Goal: Contribute content

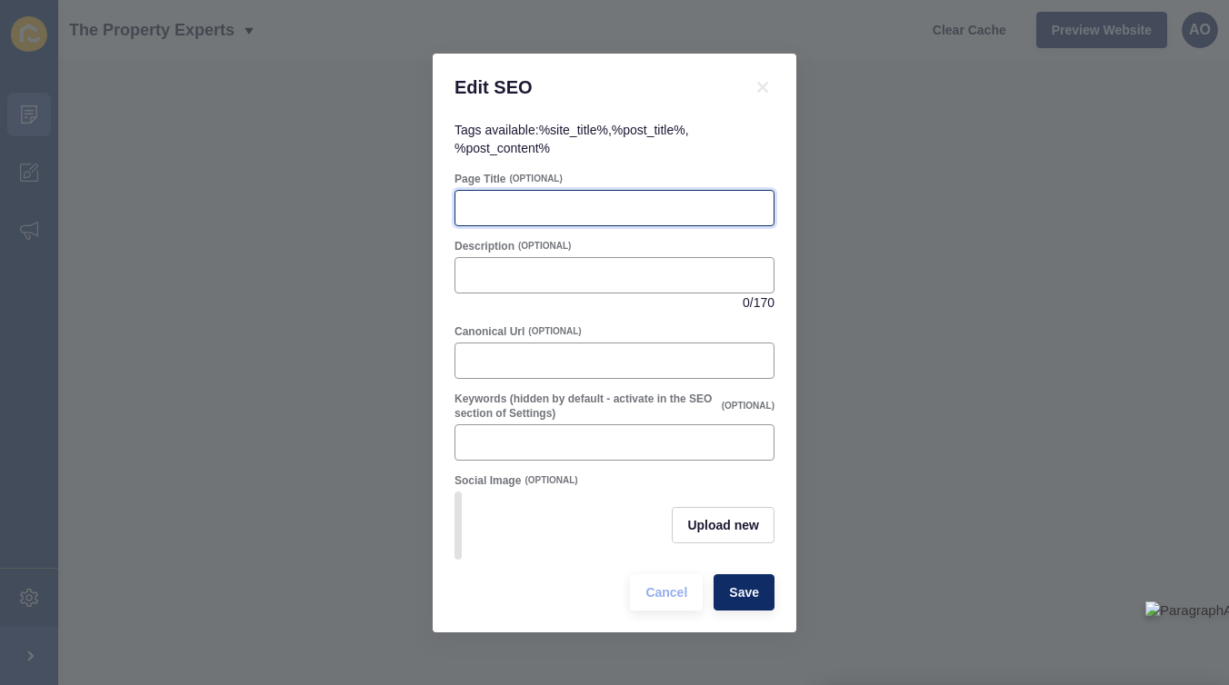
click at [475, 215] on input "Page Title" at bounding box center [614, 208] width 296 height 18
paste input "How to Handle a Landlord Selling the Property: Tenant Options and Rights"
type input "How to Handle a Landlord Selling the Property: Tenant Options and Rights"
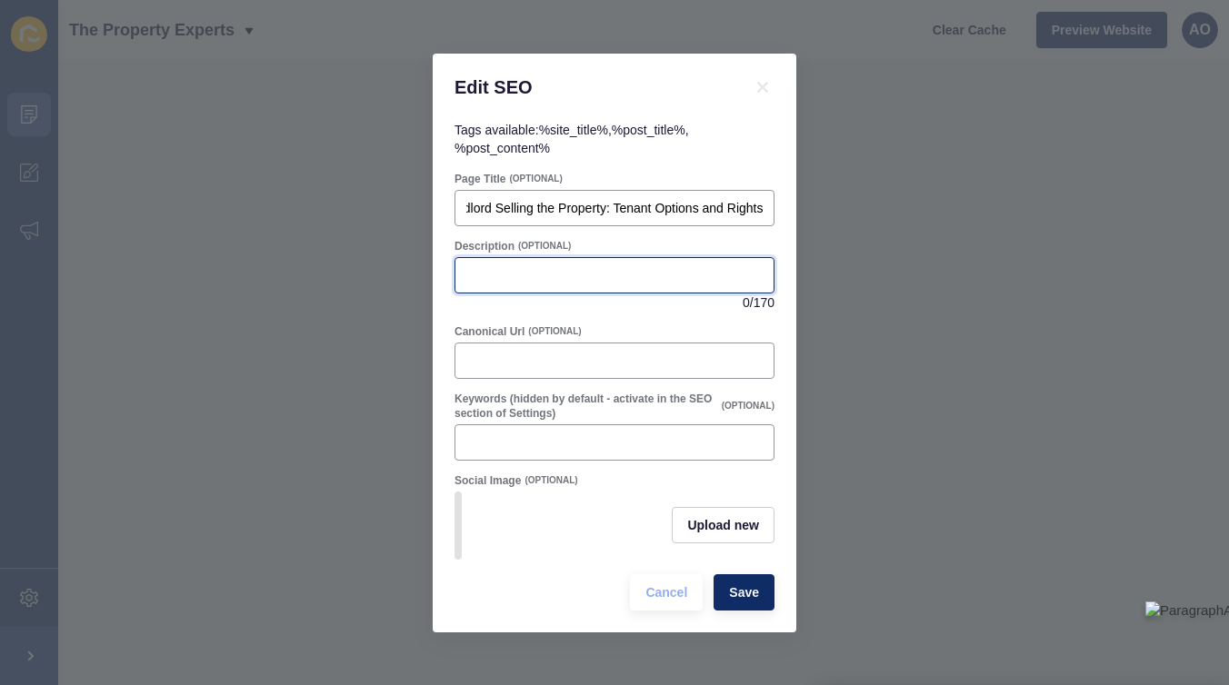
click at [506, 273] on input "Description" at bounding box center [614, 275] width 296 height 18
paste input "Worried about a landlord selling the property? Learn your tenant rights, option…"
type input "Worried about a landlord selling the property? Learn your tenant rights, option…"
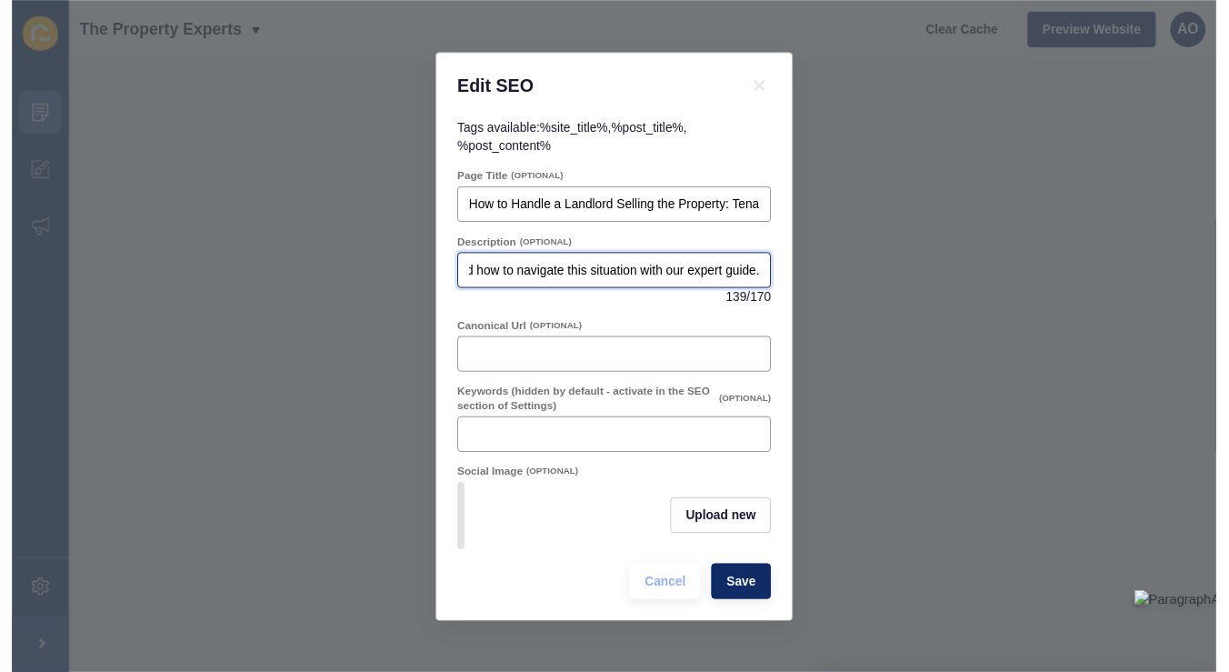
scroll to position [0, 0]
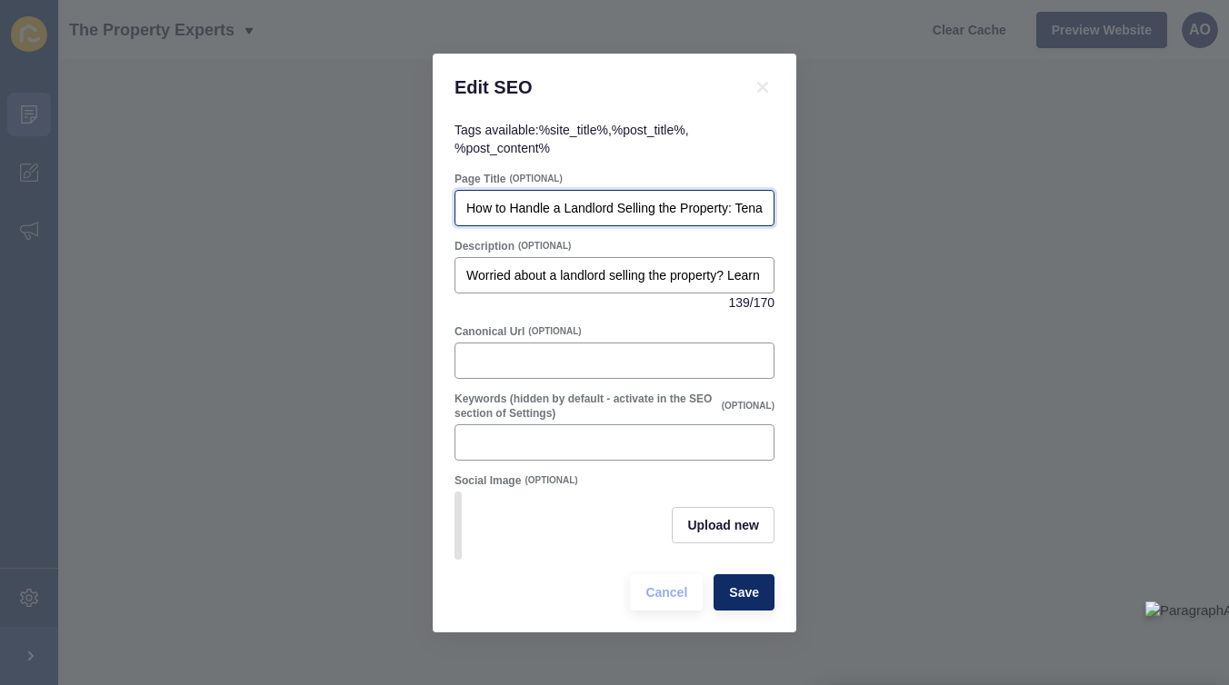
drag, startPoint x: 467, startPoint y: 208, endPoint x: 745, endPoint y: 204, distance: 278.2
click at [745, 204] on input "How to Handle a Landlord Selling the Property: Tenant Options and Rights" at bounding box center [614, 208] width 296 height 18
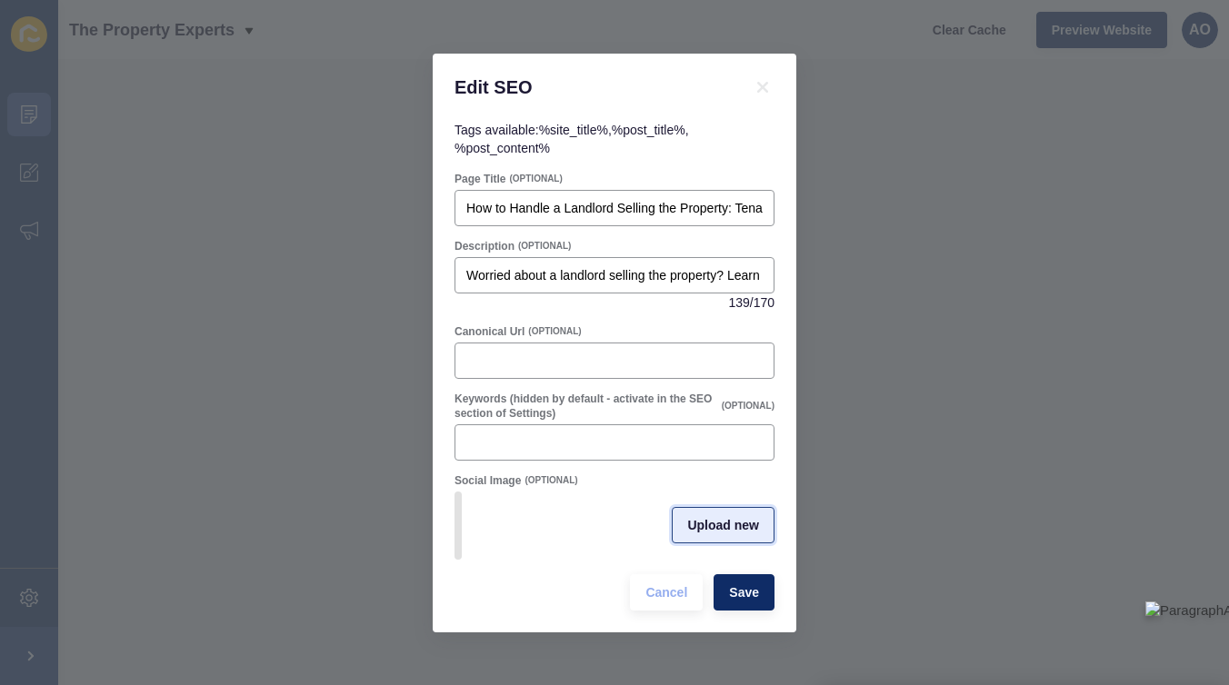
click at [713, 522] on span "Upload new" at bounding box center [723, 525] width 72 height 18
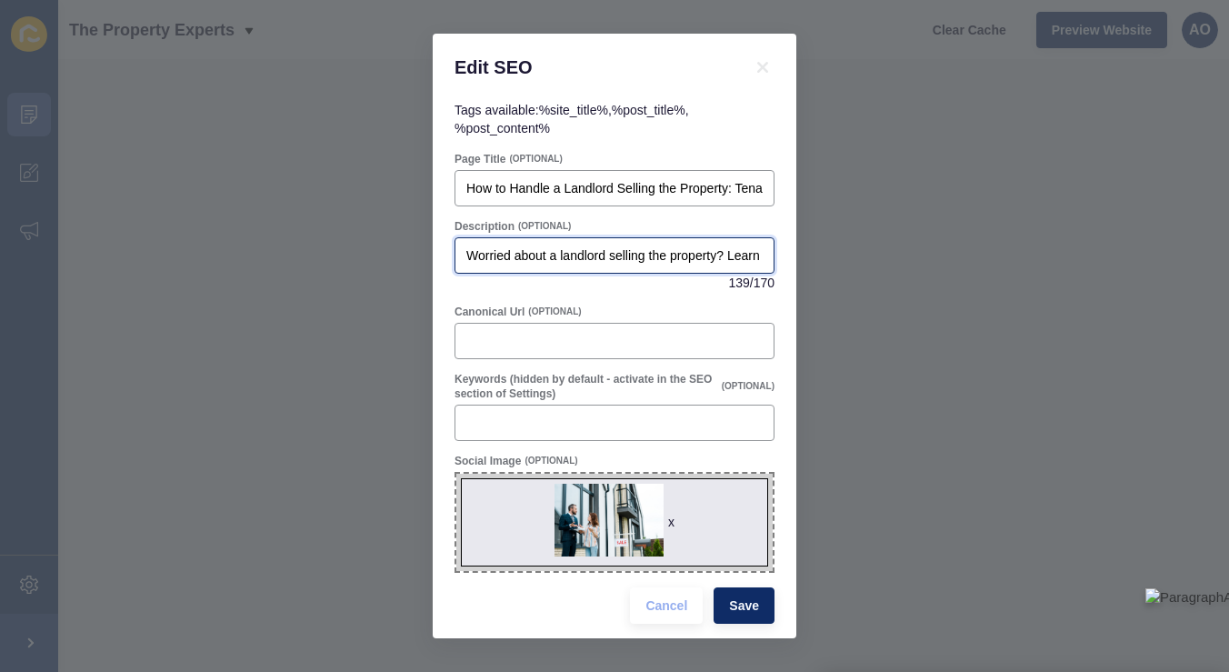
drag, startPoint x: 465, startPoint y: 257, endPoint x: 728, endPoint y: 256, distance: 263.7
click at [728, 256] on div "Worried about a landlord selling the property? Learn your tenant rights, option…" at bounding box center [615, 255] width 320 height 36
click at [471, 256] on input "Worried about a landlord selling the property? Learn your tenant rights, option…" at bounding box center [614, 255] width 296 height 18
drag, startPoint x: 466, startPoint y: 256, endPoint x: 790, endPoint y: 256, distance: 323.7
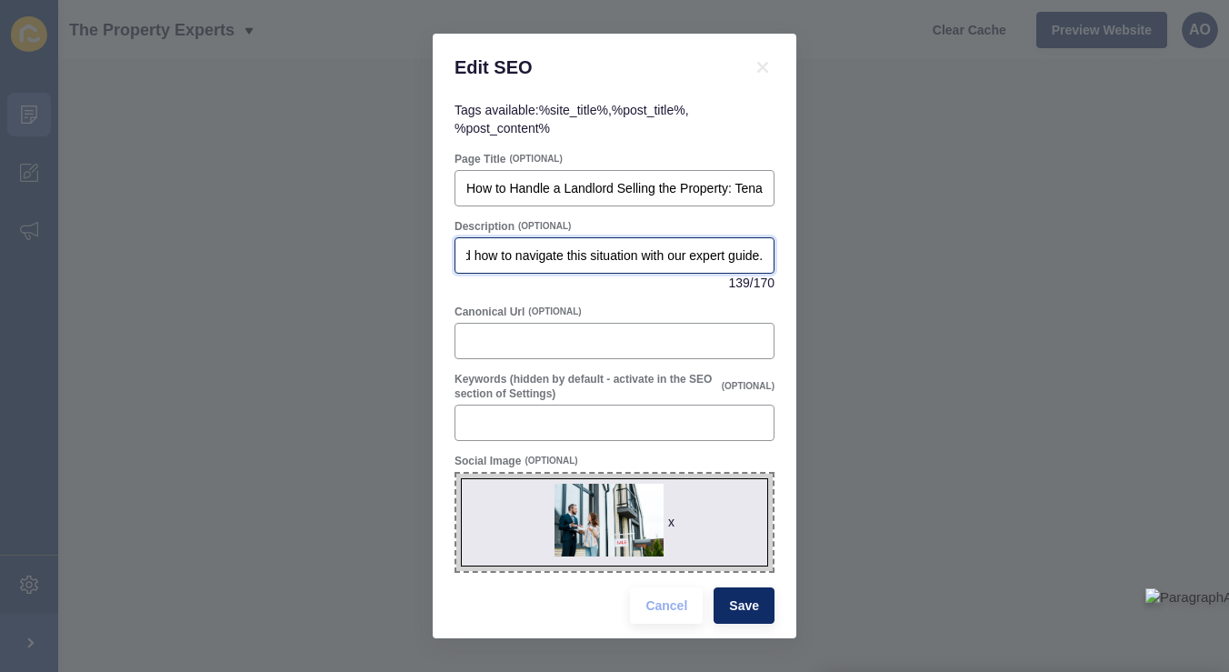
click at [790, 256] on div "Tags available: %site_title% , %post_title% , %post_content% Page Title (OPTION…" at bounding box center [615, 369] width 364 height 537
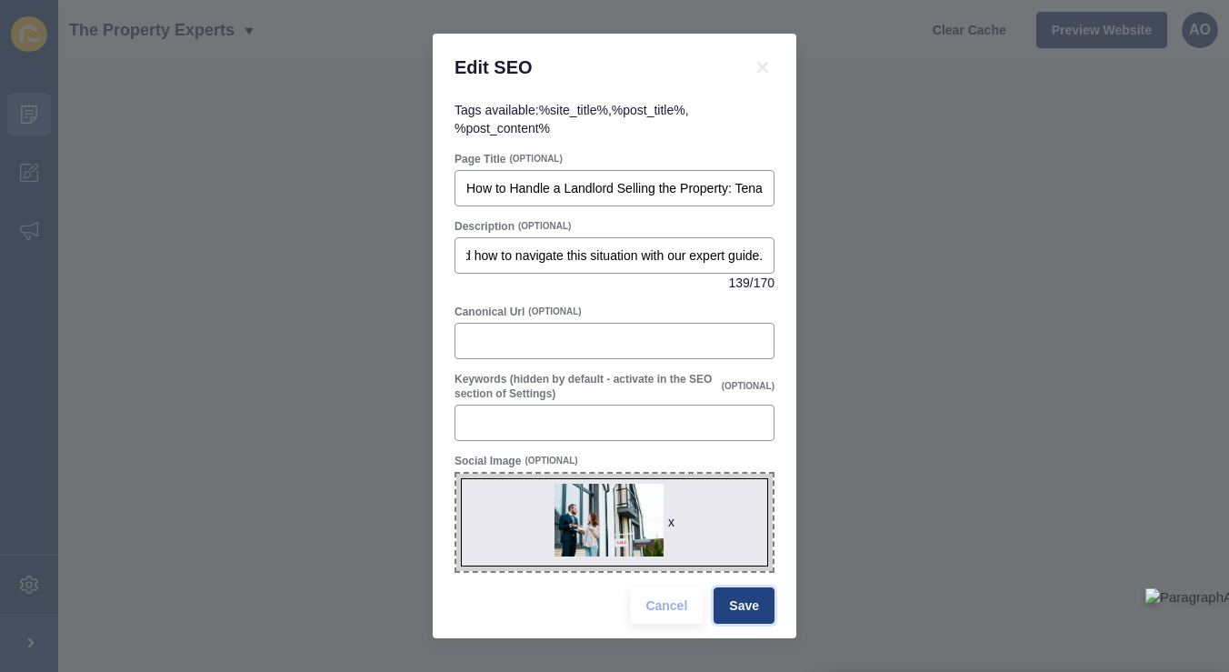
click at [737, 596] on span "Save" at bounding box center [744, 605] width 30 height 18
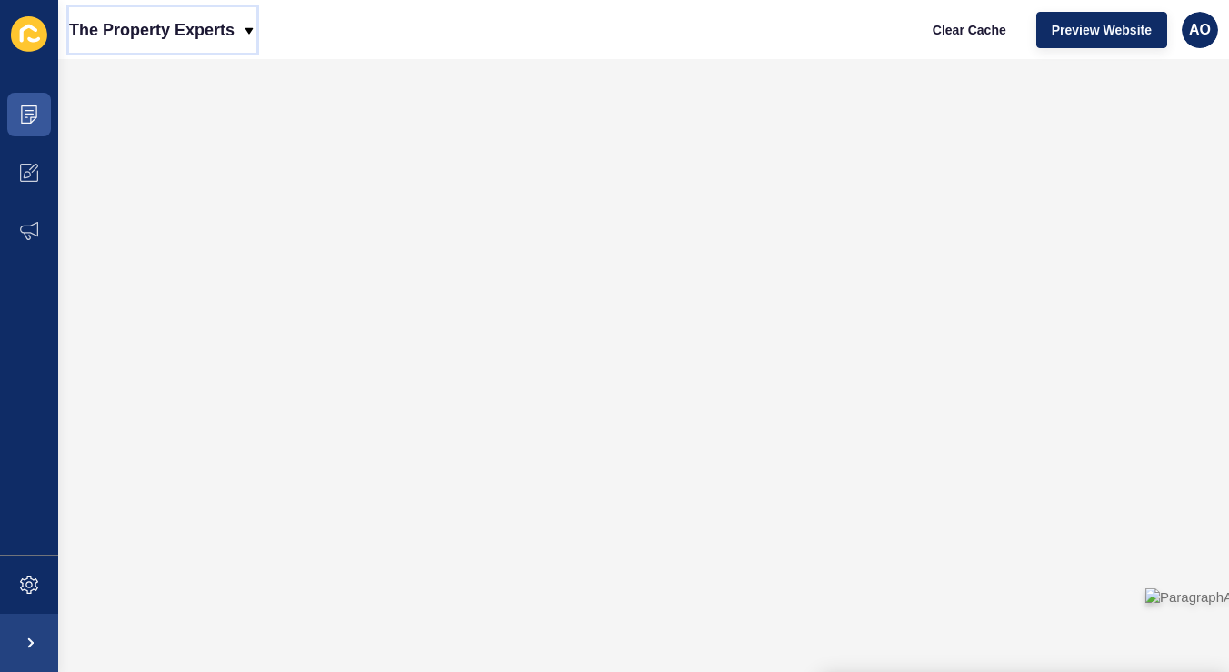
click at [250, 28] on icon at bounding box center [249, 30] width 8 height 6
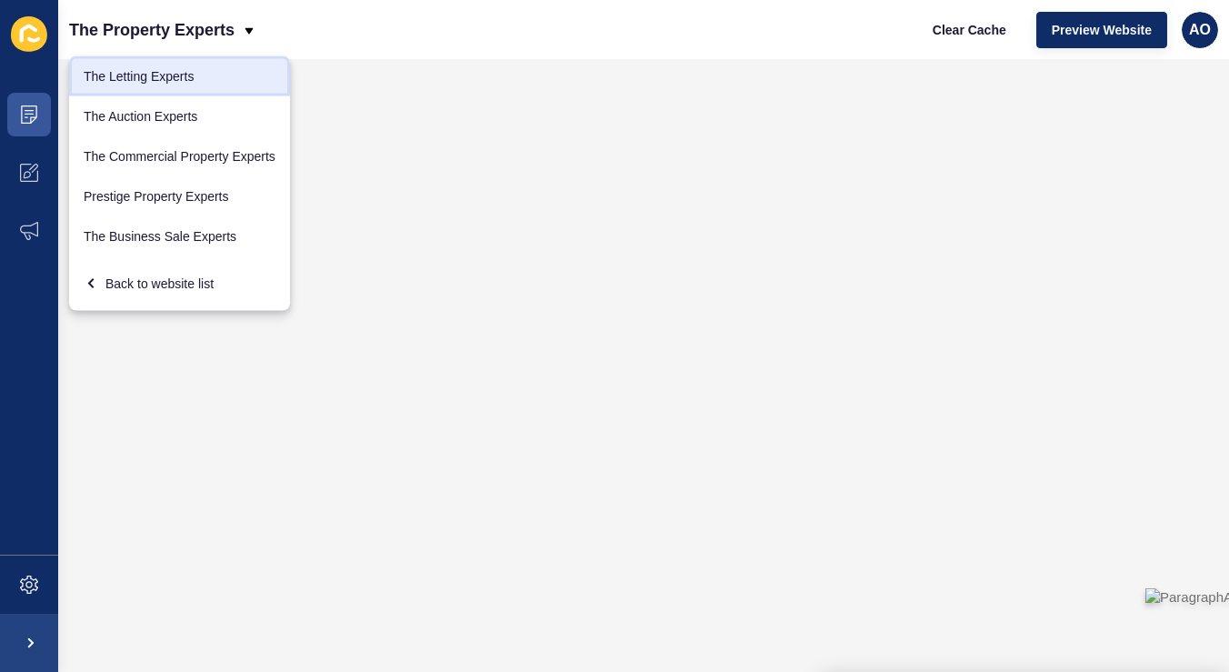
click at [190, 70] on link "The Letting Experts" at bounding box center [179, 76] width 221 height 40
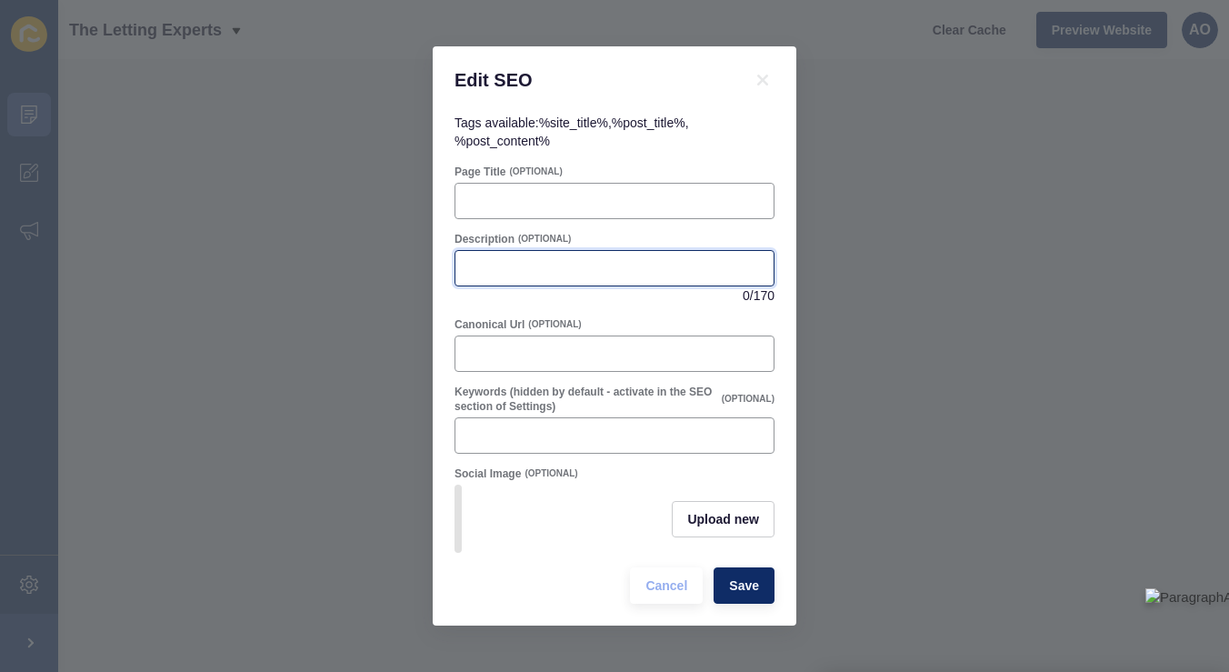
click at [503, 273] on input "Description" at bounding box center [614, 268] width 296 height 18
paste input "Worried about a landlord selling the property? Learn your tenant rights, option…"
type input "Worried about a landlord selling the property? Learn your tenant rights, option…"
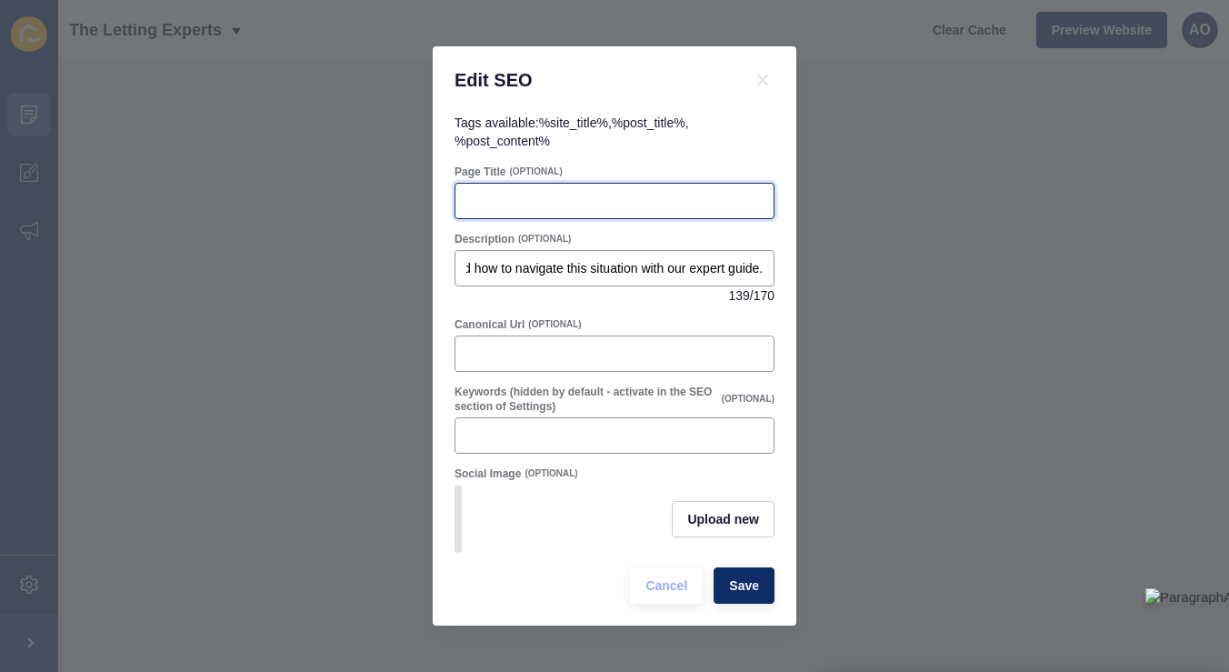
scroll to position [0, 0]
click at [508, 192] on input "Page Title" at bounding box center [614, 201] width 296 height 18
paste input "How to Handle a Landlord Selling the Property: Tenant Options and Rights"
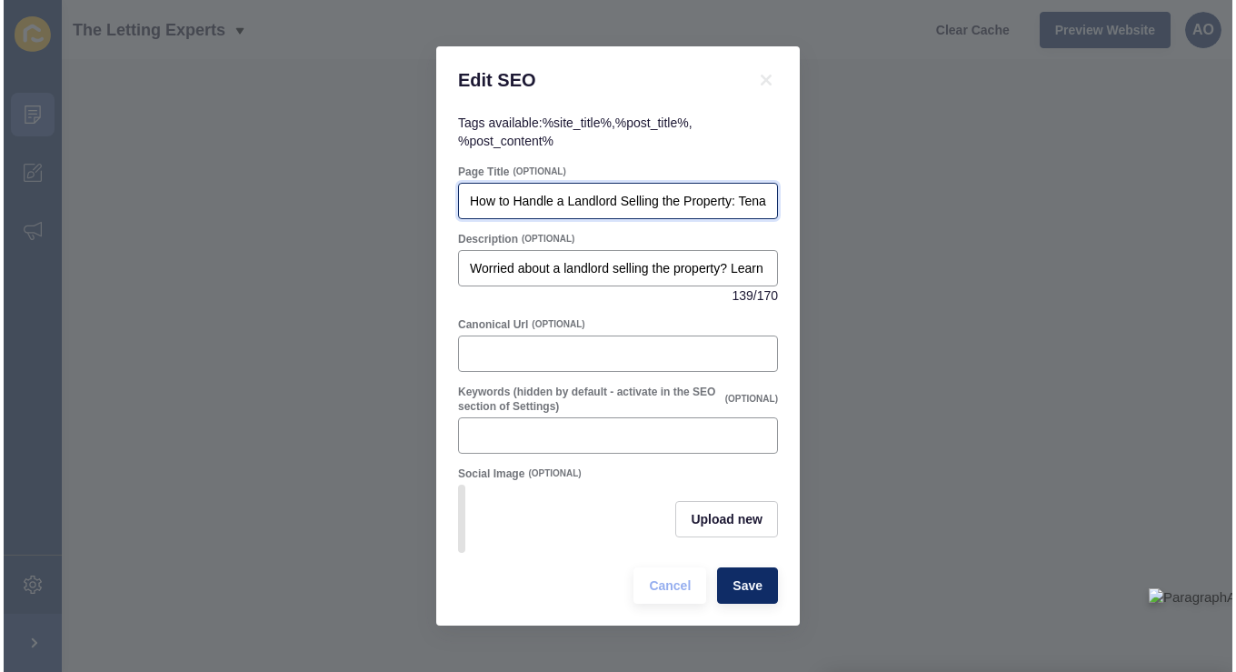
scroll to position [0, 152]
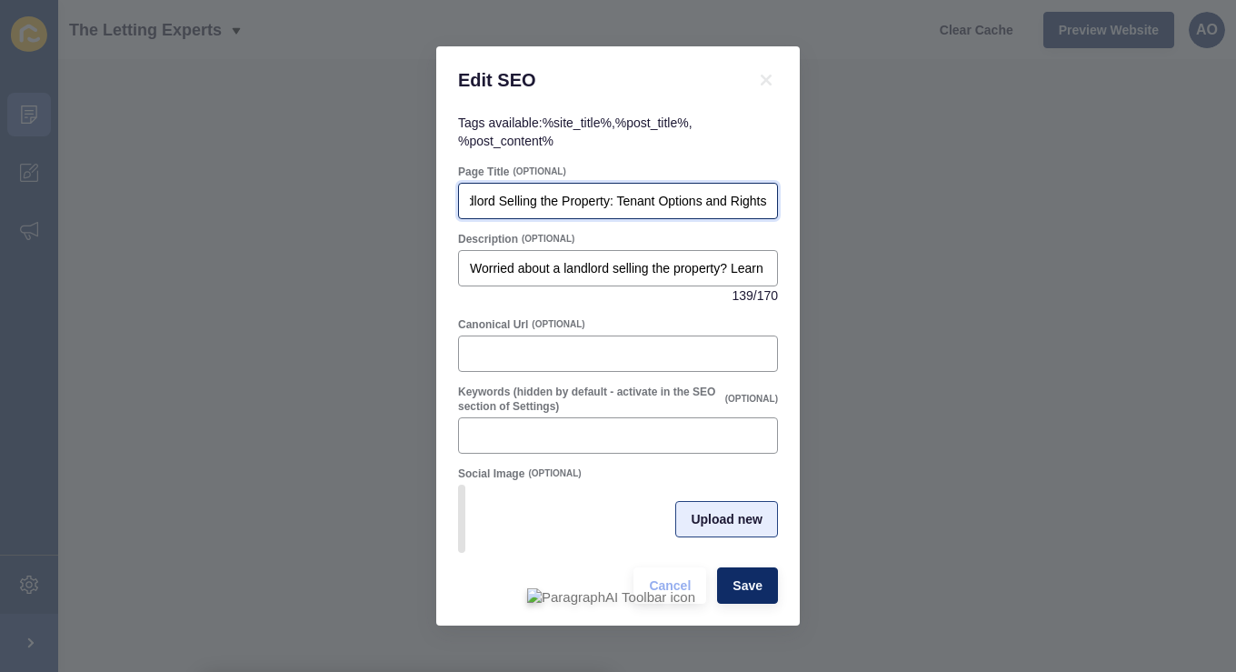
type input "How to Handle a Landlord Selling the Property: Tenant Options and Rights"
click at [724, 520] on span "Upload new" at bounding box center [727, 519] width 72 height 18
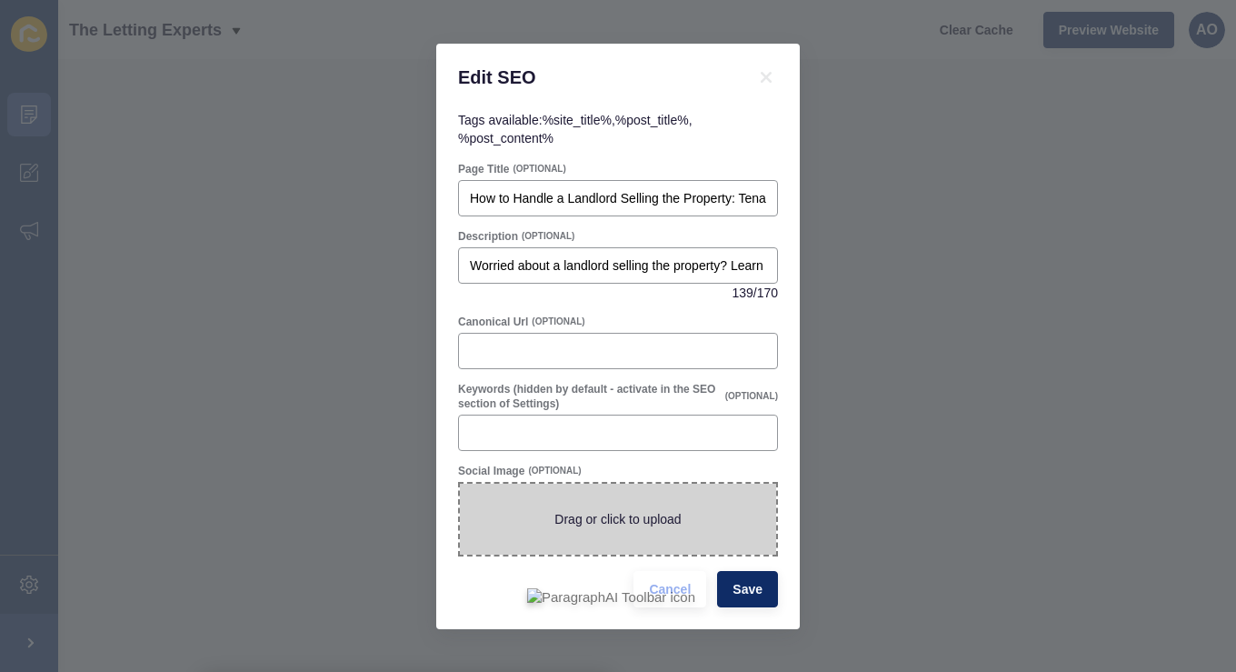
click at [595, 516] on span at bounding box center [618, 519] width 316 height 71
click at [460, 484] on input "Drag or click to upload" at bounding box center [460, 484] width 0 height 0
type input "C:\fakepath\How to Handle Landlord Selling the Property.jpg"
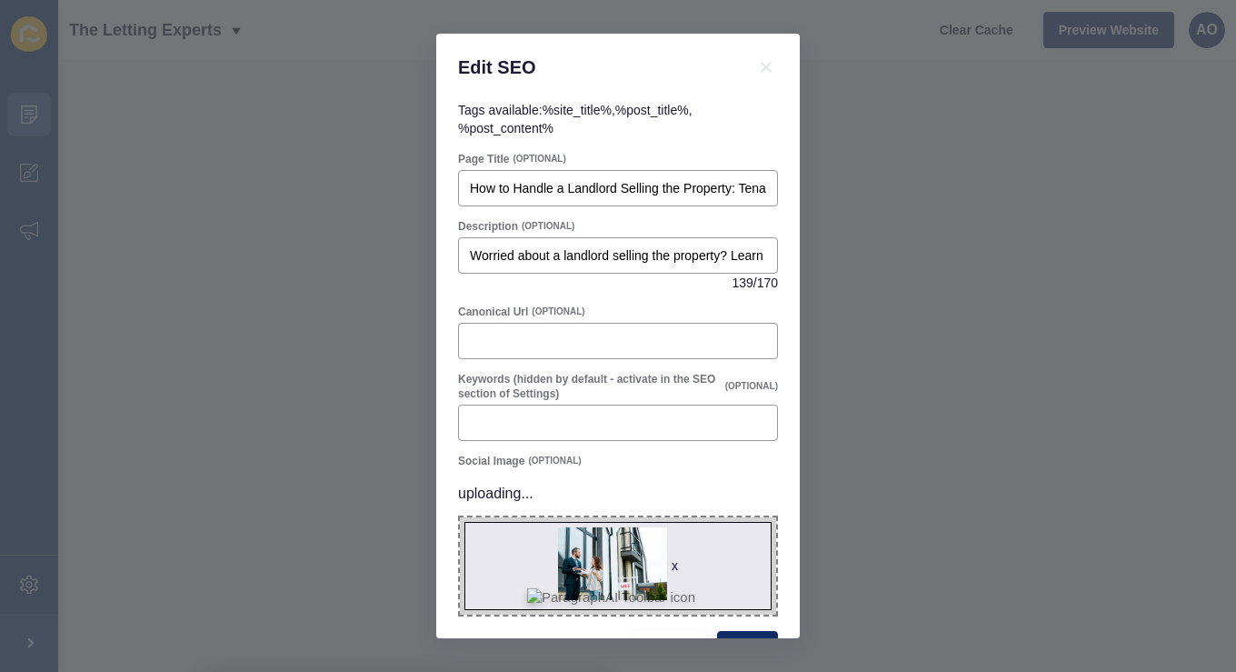
scroll to position [7, 0]
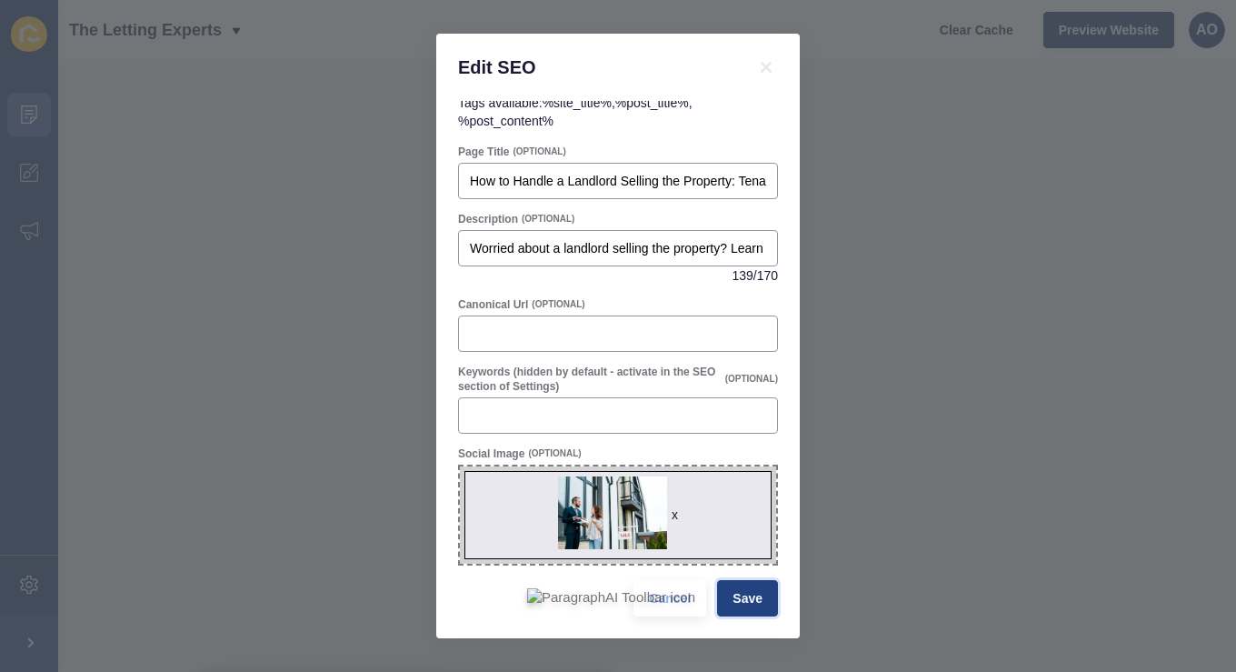
click at [739, 589] on span "Save" at bounding box center [748, 598] width 30 height 18
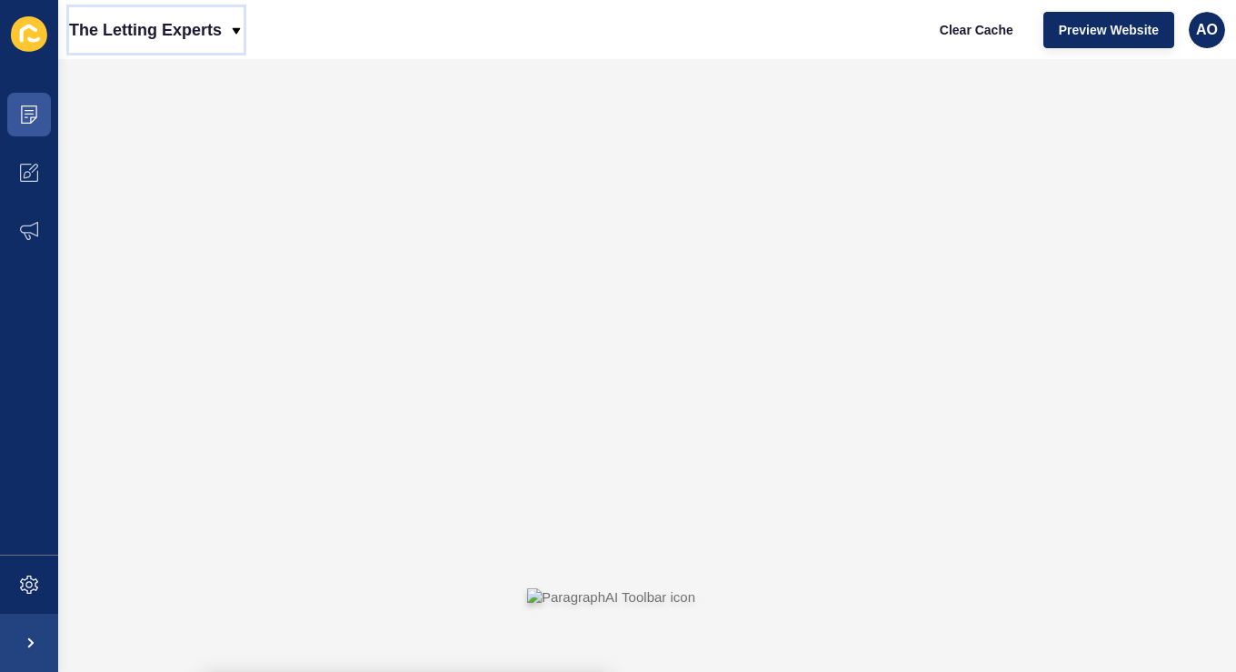
click at [233, 25] on icon at bounding box center [236, 31] width 15 height 15
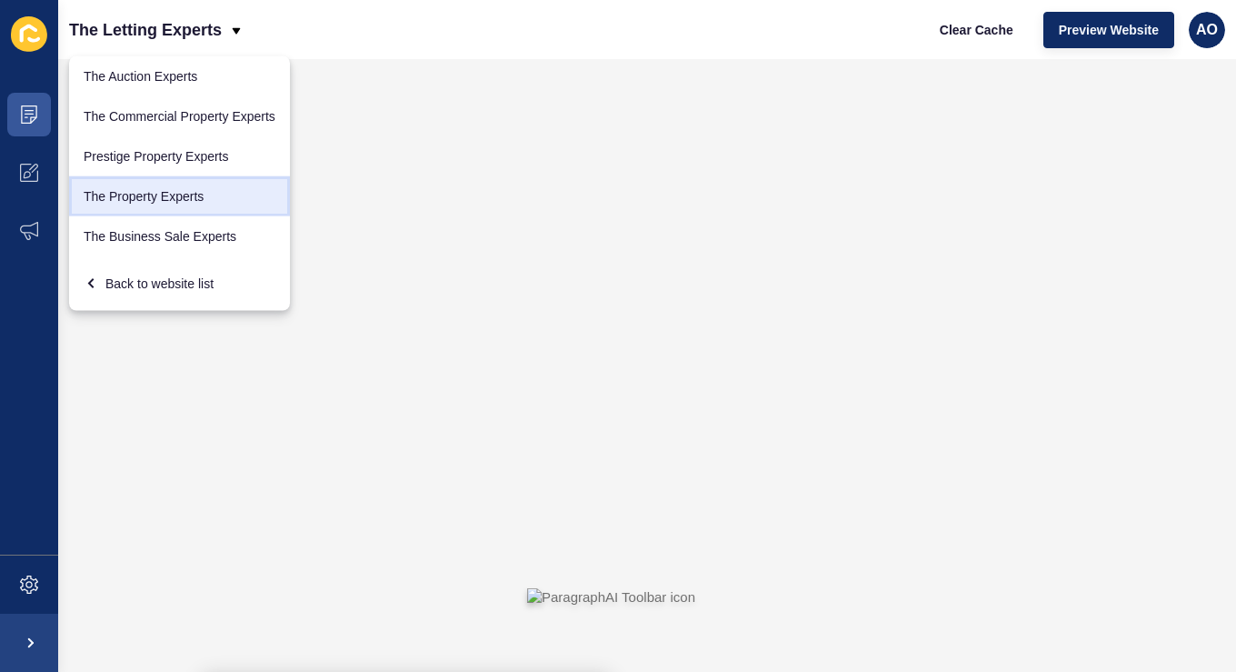
click at [184, 192] on link "The Property Experts" at bounding box center [179, 196] width 221 height 40
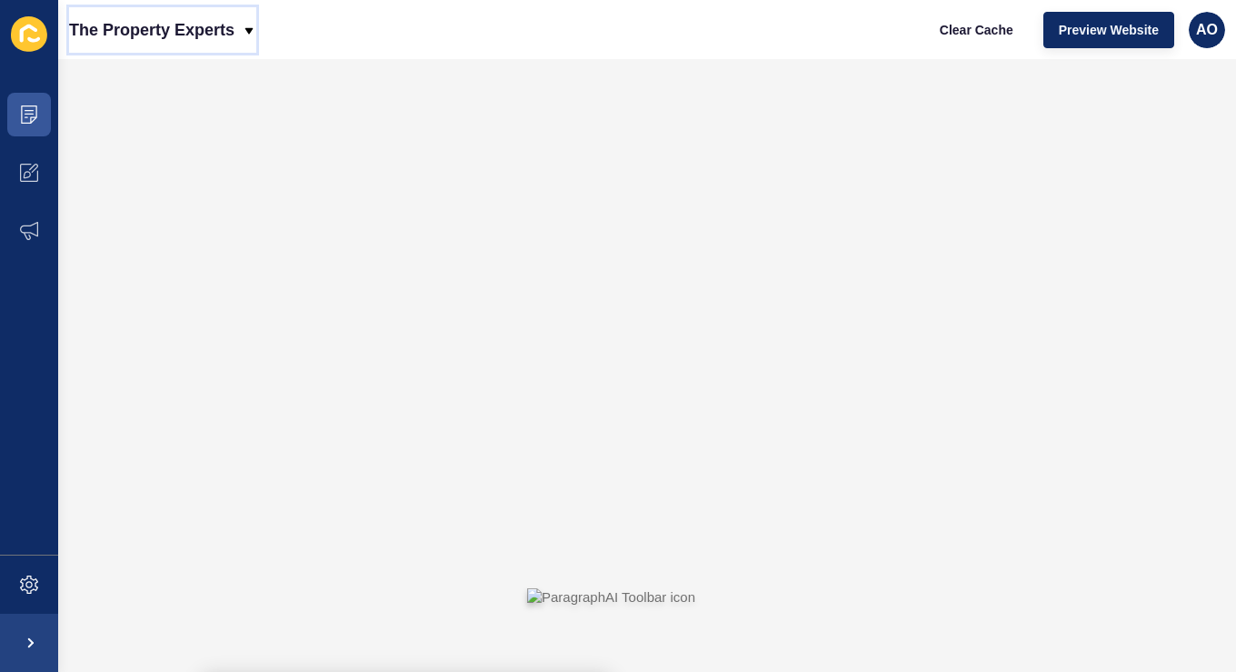
click at [254, 27] on icon at bounding box center [249, 30] width 8 height 6
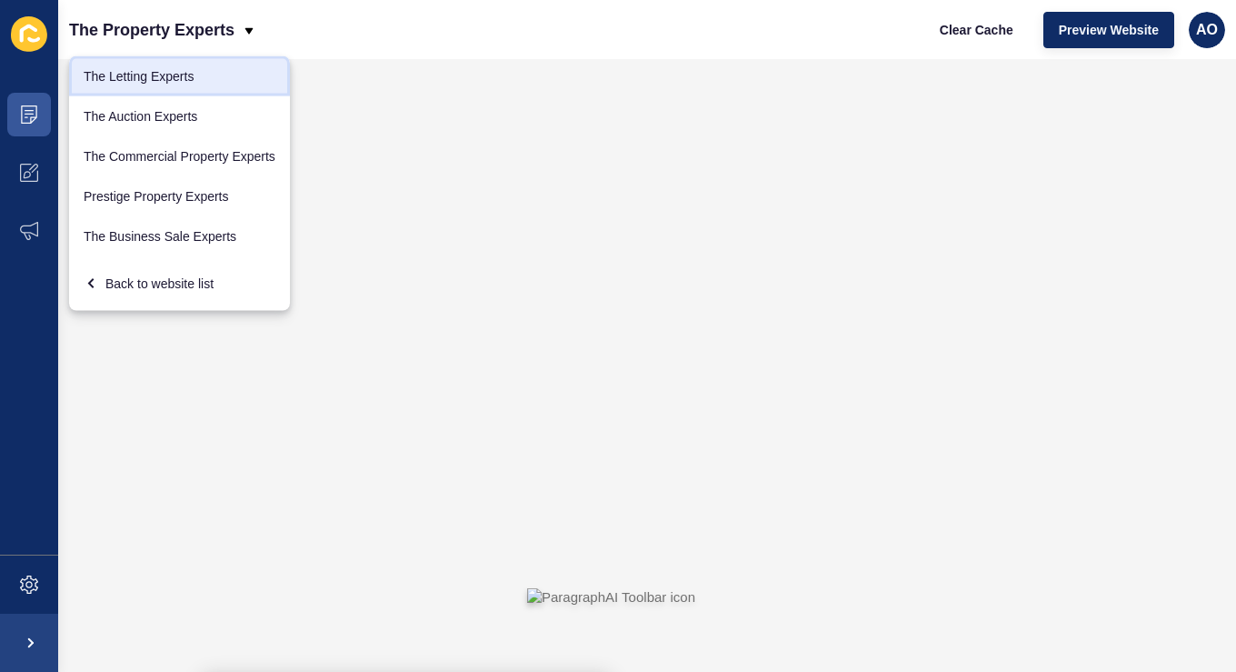
click at [206, 72] on link "The Letting Experts" at bounding box center [179, 76] width 221 height 40
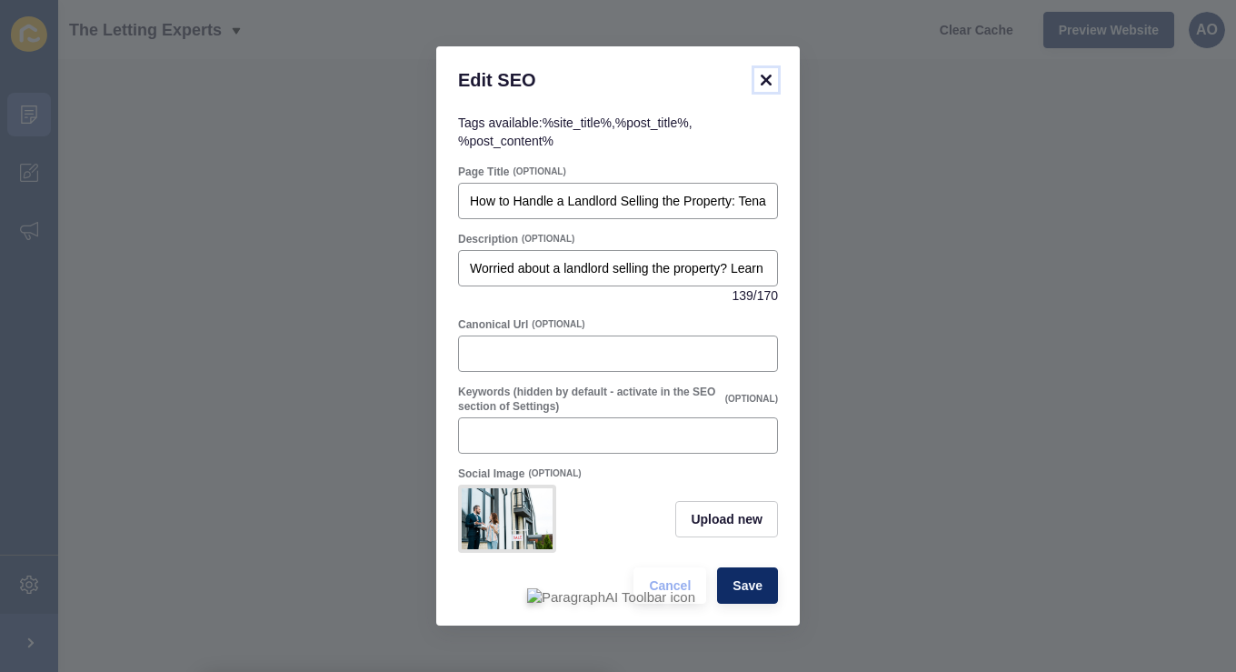
click at [763, 76] on icon at bounding box center [766, 80] width 11 height 11
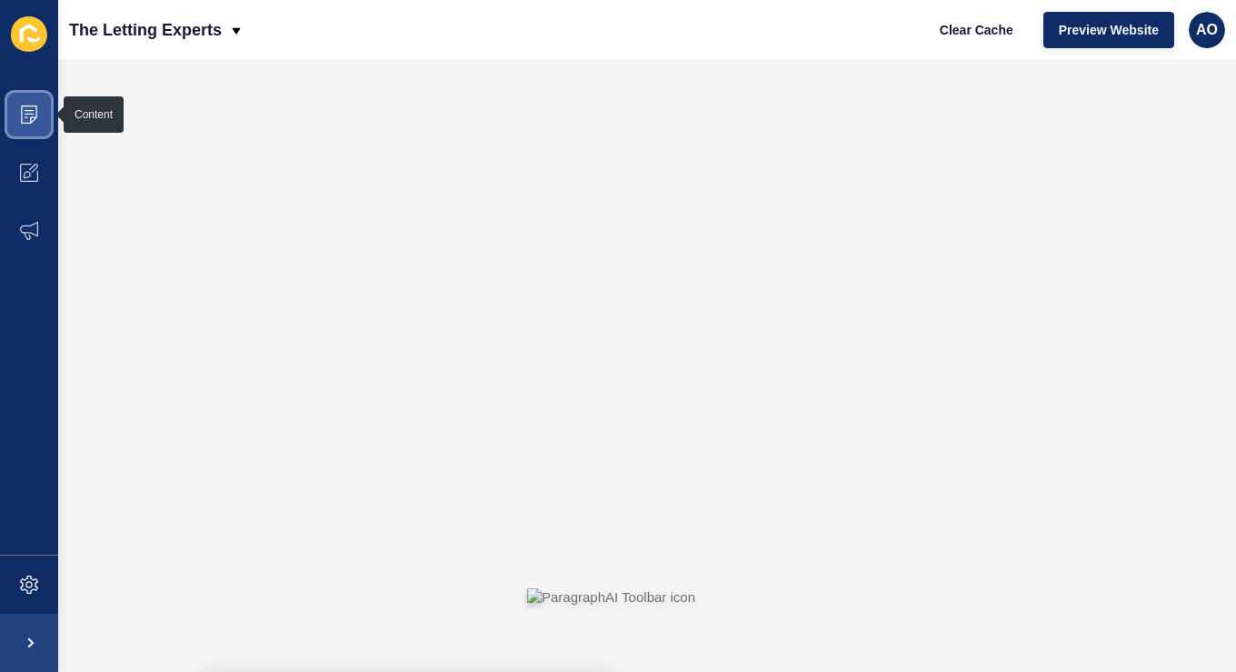
click at [28, 107] on icon at bounding box center [29, 114] width 18 height 18
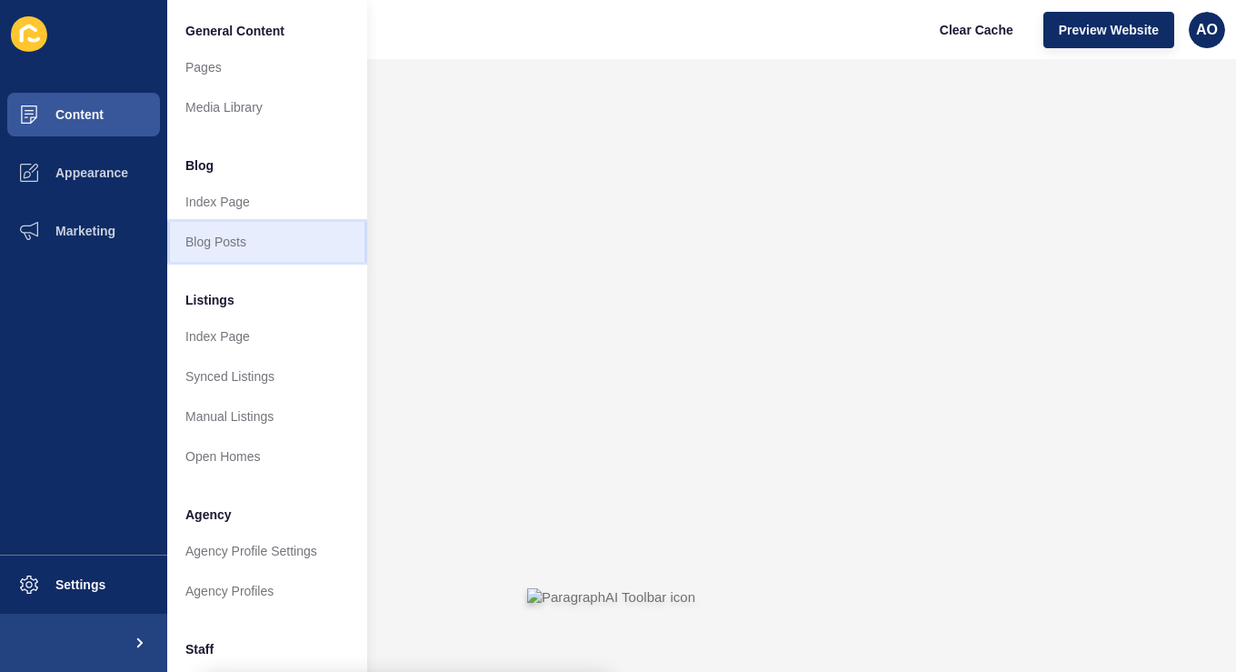
click at [210, 232] on link "Blog Posts" at bounding box center [267, 242] width 200 height 40
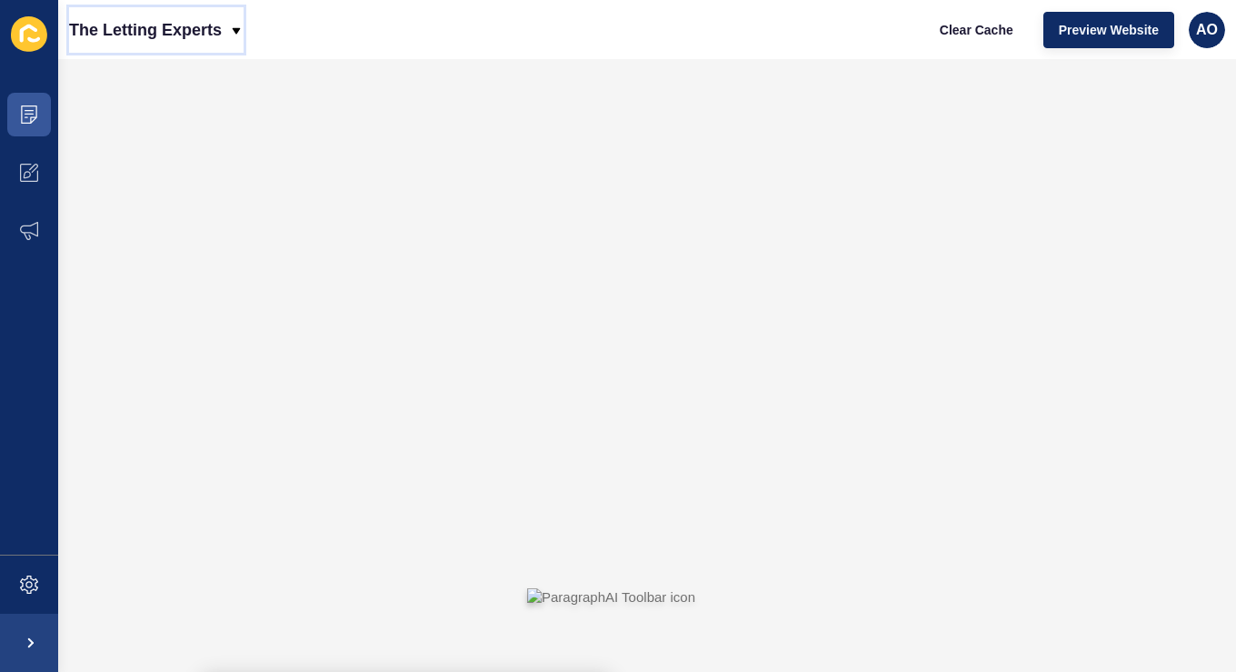
click at [241, 22] on div "The Letting Experts" at bounding box center [156, 29] width 175 height 45
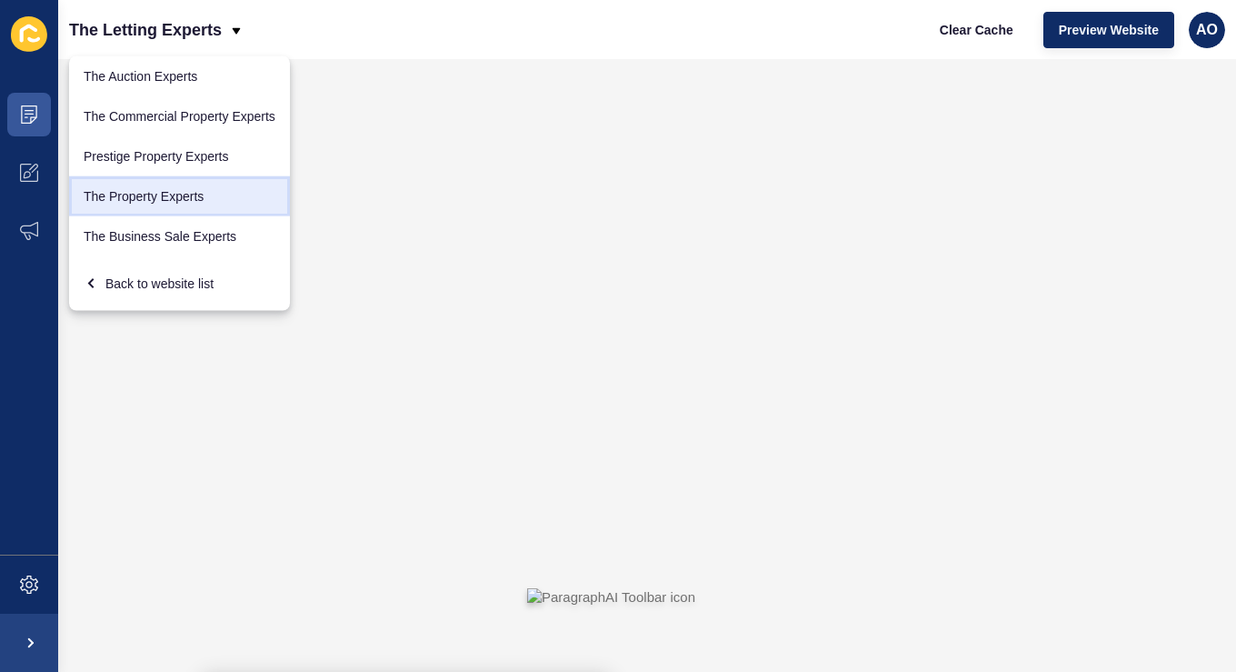
click at [186, 192] on link "The Property Experts" at bounding box center [179, 196] width 221 height 40
